Goal: Task Accomplishment & Management: Complete application form

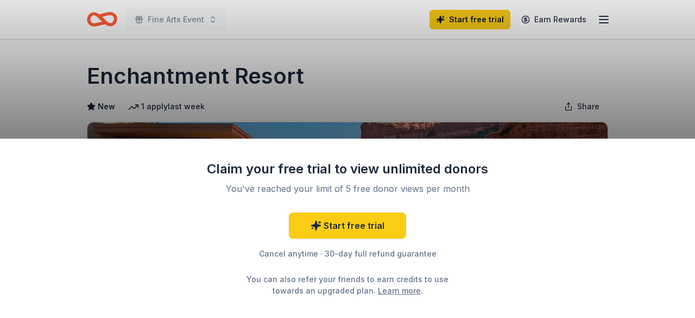
scroll to position [216, 0]
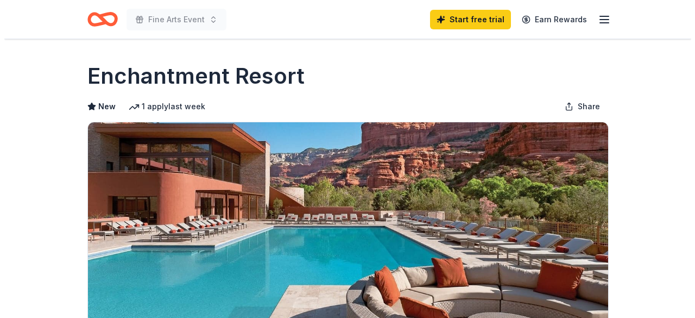
scroll to position [216, 0]
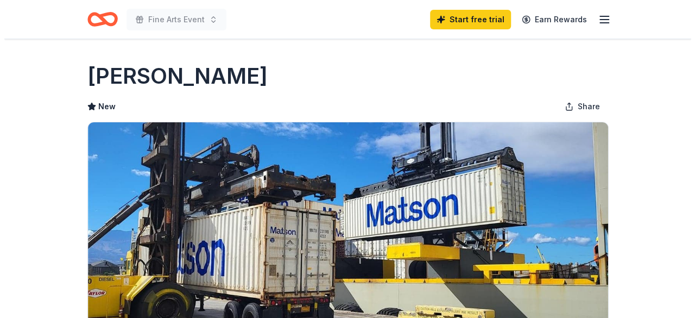
scroll to position [4, 0]
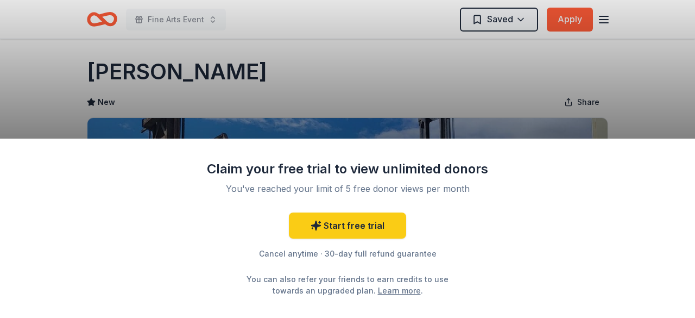
click at [521, 18] on div "Claim your free trial to view unlimited donors You've reached your limit of 5 f…" at bounding box center [347, 159] width 695 height 318
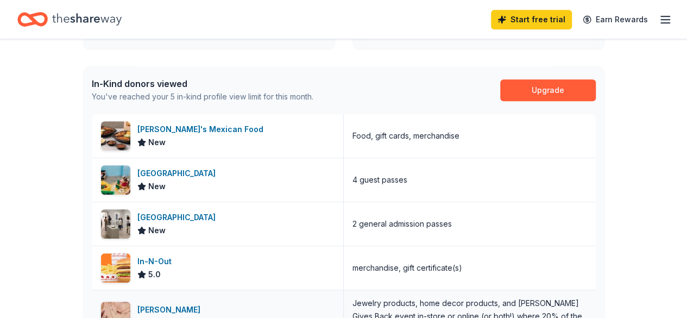
scroll to position [258, 0]
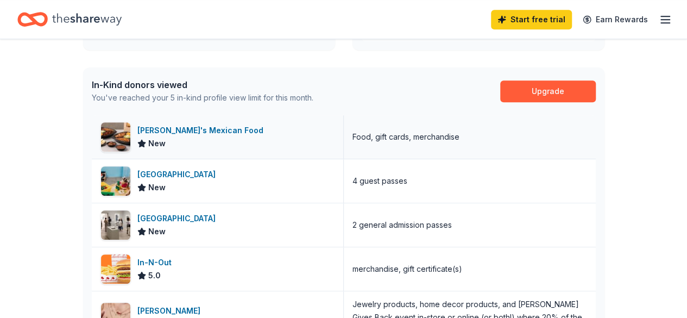
click at [191, 132] on div "[PERSON_NAME]'s Mexican Food" at bounding box center [202, 130] width 130 height 13
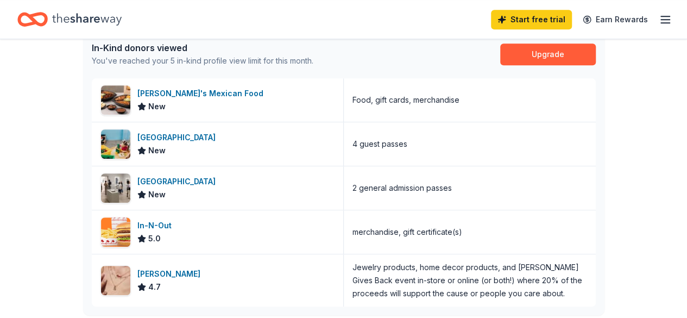
scroll to position [295, 0]
click at [204, 133] on div "San Diego Children's Discovery Museum" at bounding box center [178, 137] width 83 height 13
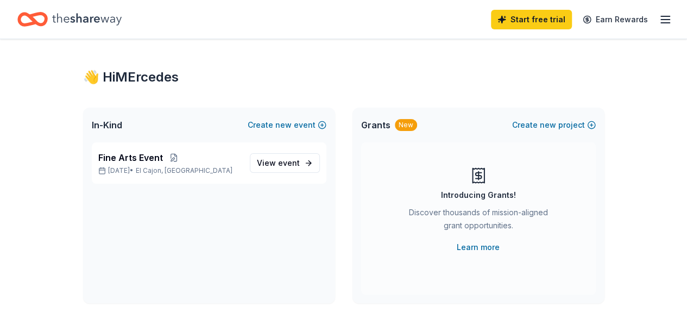
scroll to position [0, 0]
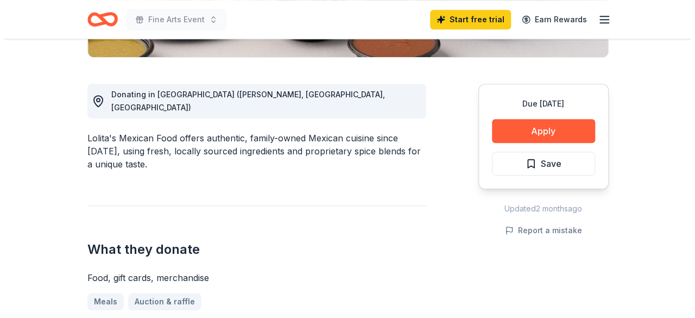
scroll to position [270, 0]
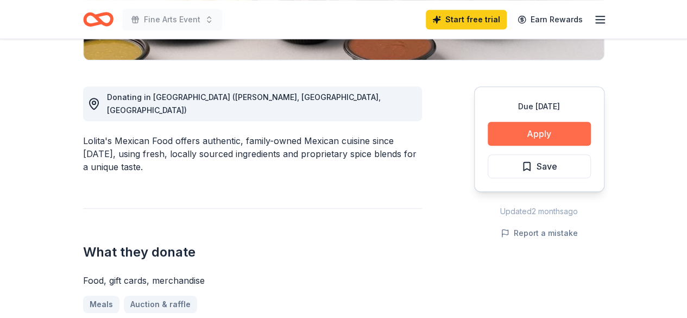
click at [493, 125] on button "Apply" at bounding box center [539, 134] width 103 height 24
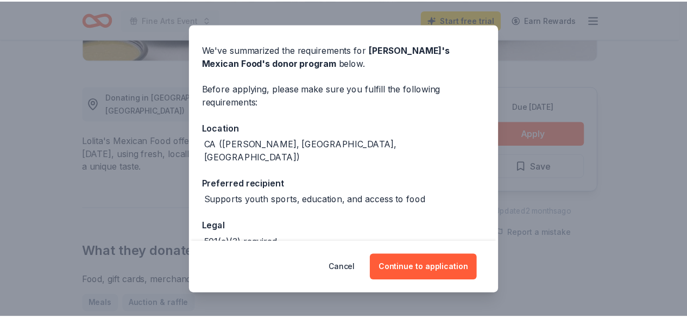
scroll to position [85, 0]
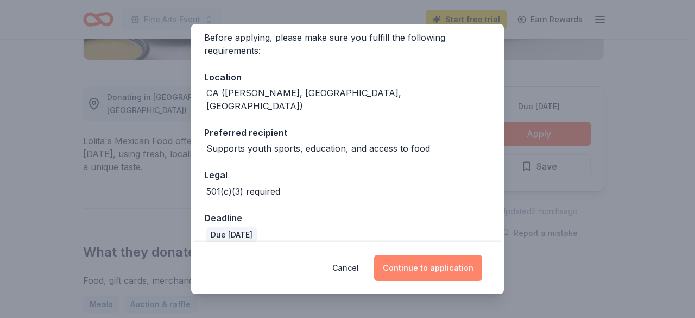
click at [422, 272] on button "Continue to application" at bounding box center [428, 268] width 108 height 26
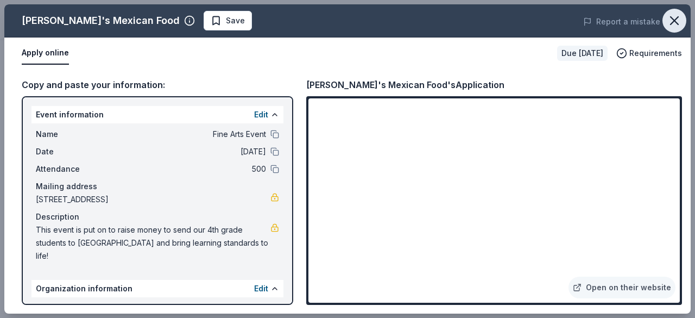
click at [669, 23] on icon "button" at bounding box center [674, 20] width 15 height 15
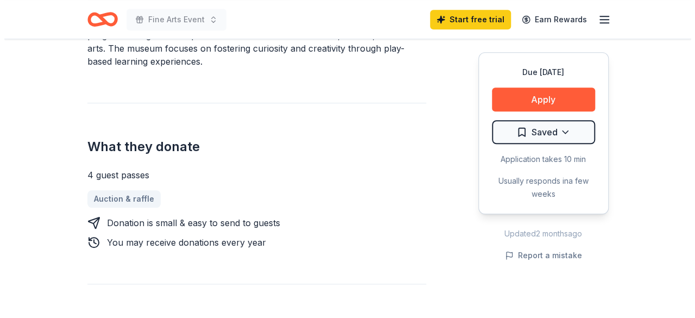
scroll to position [376, 0]
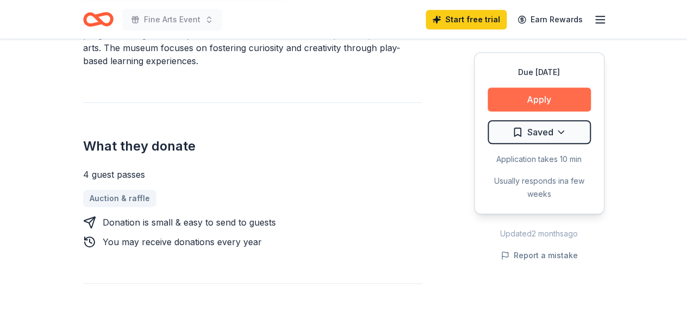
click at [525, 98] on button "Apply" at bounding box center [539, 99] width 103 height 24
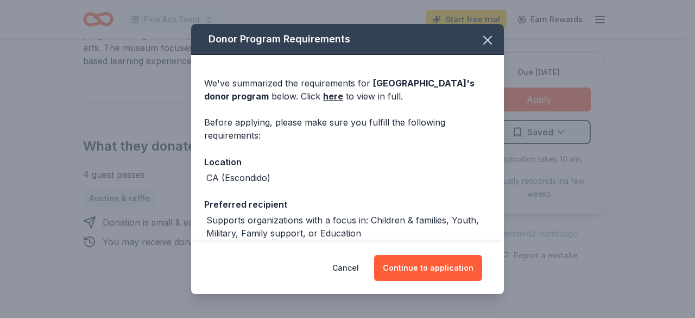
scroll to position [153, 0]
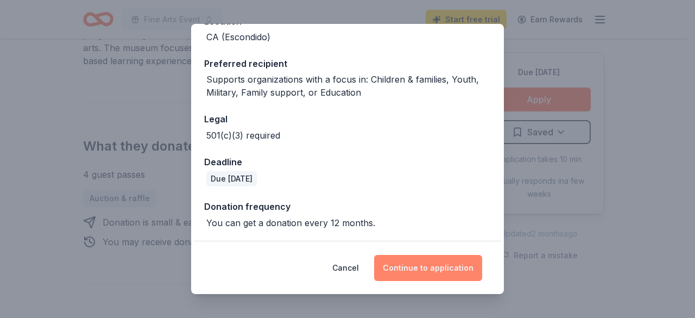
click at [433, 264] on button "Continue to application" at bounding box center [428, 268] width 108 height 26
